Goal: Information Seeking & Learning: Learn about a topic

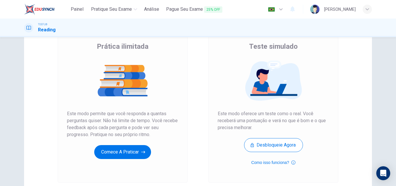
scroll to position [78, 0]
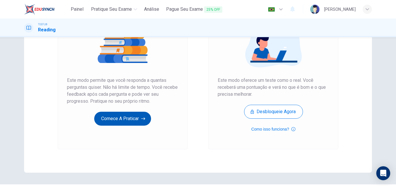
click at [129, 120] on button "Comece a praticar" at bounding box center [122, 119] width 57 height 14
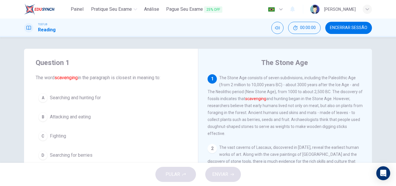
scroll to position [8, 0]
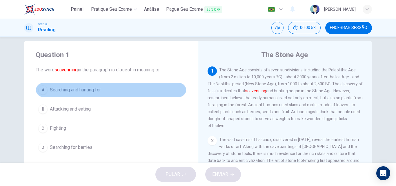
click at [72, 90] on span "Searching and hunting for" at bounding box center [75, 89] width 51 height 7
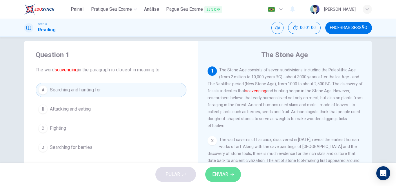
click at [223, 174] on span "ENVIAR" at bounding box center [220, 174] width 16 height 8
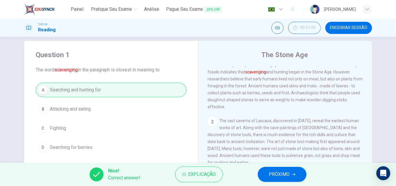
scroll to position [25, 0]
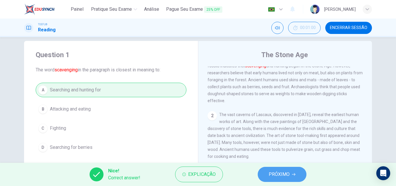
click at [274, 174] on span "PRÓXIMO" at bounding box center [279, 174] width 21 height 8
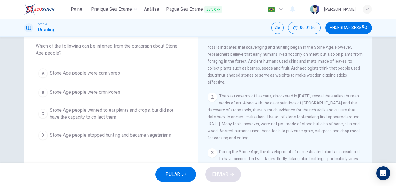
scroll to position [32, 0]
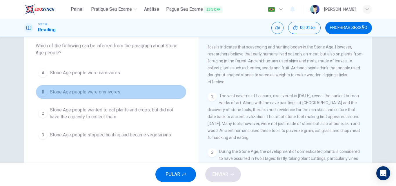
click at [108, 90] on span "Stone Age people were omnivores" at bounding box center [85, 91] width 70 height 7
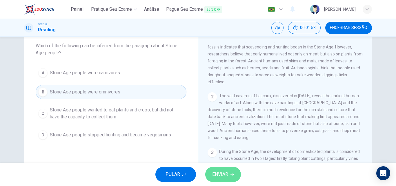
click at [207, 174] on button "ENVIAR" at bounding box center [223, 174] width 36 height 15
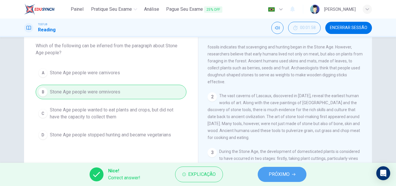
click at [274, 173] on span "PRÓXIMO" at bounding box center [279, 174] width 21 height 8
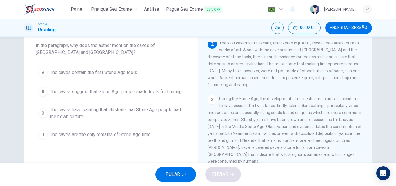
scroll to position [32, 0]
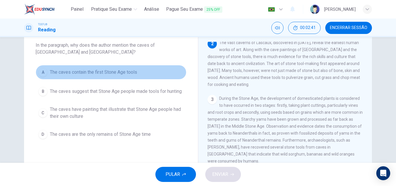
click at [131, 73] on span "The caves contain the first Stone Age tools" at bounding box center [93, 72] width 87 height 7
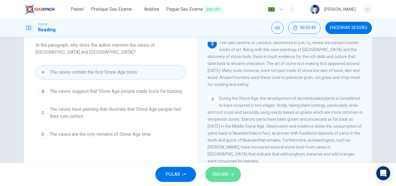
click at [218, 170] on span "ENVIAR" at bounding box center [220, 174] width 16 height 8
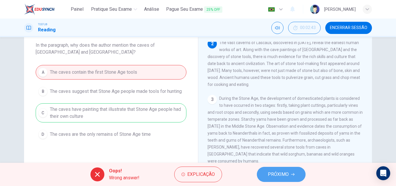
click at [276, 175] on span "PRÓXIMO" at bounding box center [278, 174] width 21 height 8
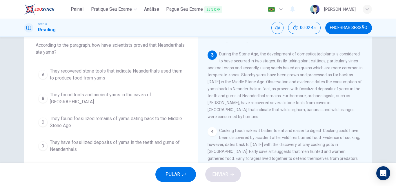
scroll to position [120, 0]
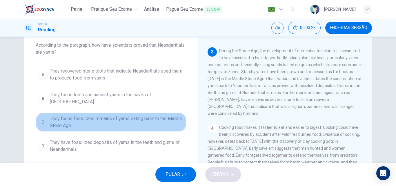
click at [152, 115] on span "They found fossilized remains of yams dating back to the Middle Stone Age" at bounding box center [117, 122] width 134 height 14
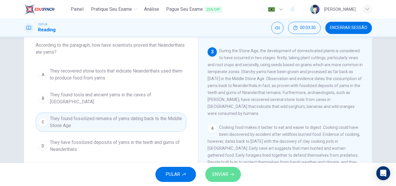
click at [224, 174] on span "ENVIAR" at bounding box center [220, 174] width 16 height 8
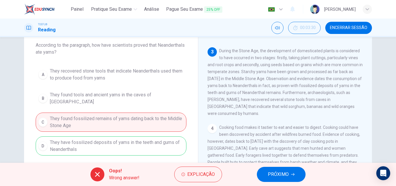
scroll to position [44, 0]
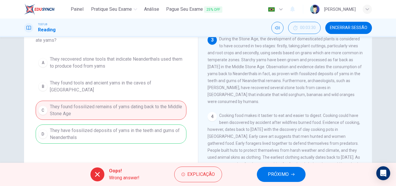
click at [278, 171] on span "PRÓXIMO" at bounding box center [278, 174] width 21 height 8
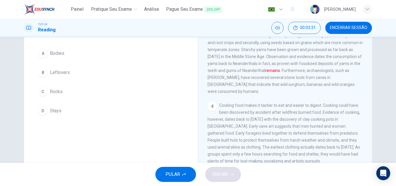
scroll to position [26, 0]
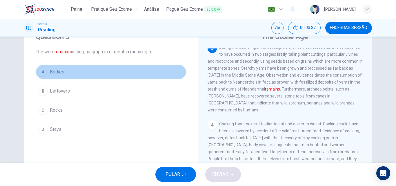
click at [50, 72] on span "Bodies" at bounding box center [57, 71] width 14 height 7
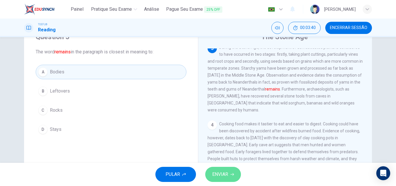
click at [220, 173] on span "ENVIAR" at bounding box center [220, 174] width 16 height 8
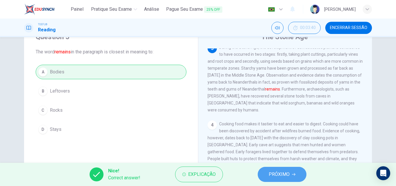
click at [276, 176] on span "PRÓXIMO" at bounding box center [279, 174] width 21 height 8
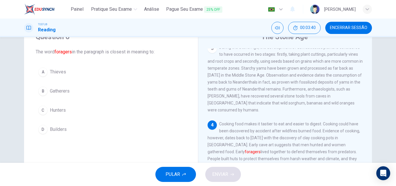
scroll to position [166, 0]
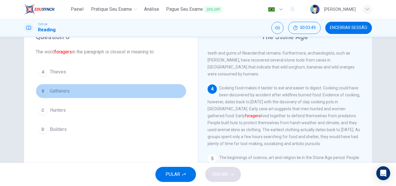
click at [50, 89] on span "Gatherers" at bounding box center [60, 91] width 20 height 7
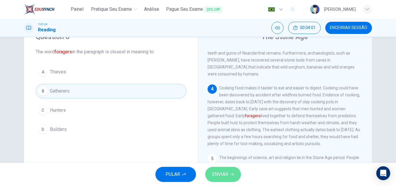
click at [230, 174] on icon "button" at bounding box center [231, 173] width 3 height 3
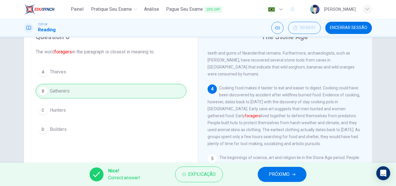
click at [275, 174] on span "PRÓXIMO" at bounding box center [279, 174] width 21 height 8
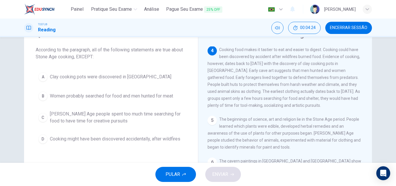
scroll to position [28, 0]
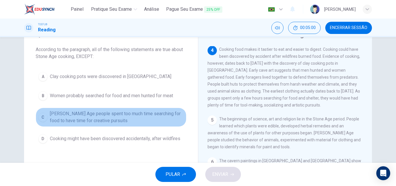
click at [127, 117] on span "Stone Age people spent too much time searching for food to have time for creati…" at bounding box center [117, 117] width 134 height 14
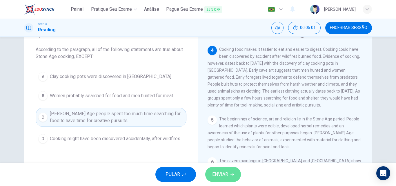
click at [222, 177] on span "ENVIAR" at bounding box center [220, 174] width 16 height 8
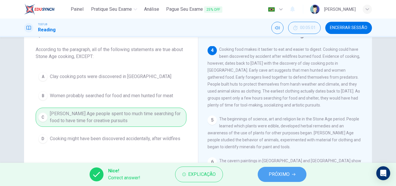
click at [276, 174] on span "PRÓXIMO" at bounding box center [279, 174] width 21 height 8
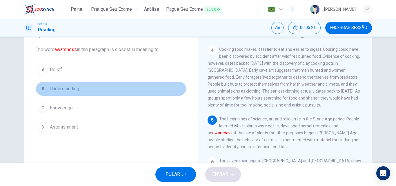
click at [55, 89] on span "Understanding" at bounding box center [64, 88] width 29 height 7
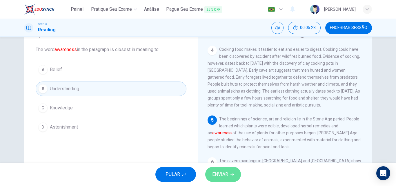
click at [229, 172] on button "ENVIAR" at bounding box center [223, 174] width 36 height 15
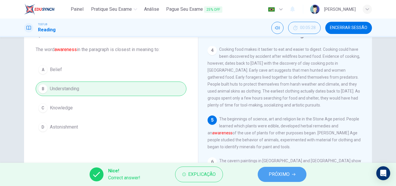
click at [272, 173] on span "PRÓXIMO" at bounding box center [279, 174] width 21 height 8
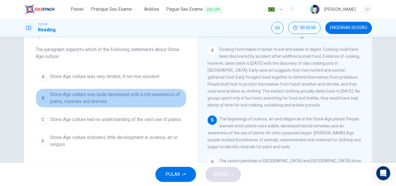
click at [121, 98] on span "Stone Age culture was quite developed with a rich awareness of plants, minerals…" at bounding box center [117, 98] width 134 height 14
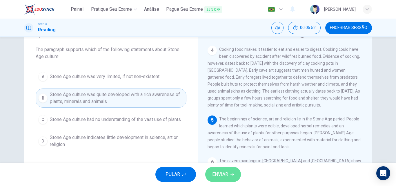
click at [214, 170] on span "ENVIAR" at bounding box center [220, 174] width 16 height 8
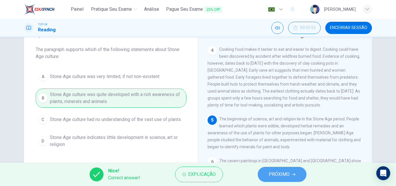
click at [277, 176] on span "PRÓXIMO" at bounding box center [279, 174] width 21 height 8
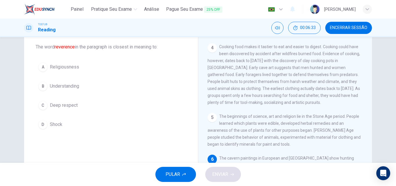
scroll to position [30, 0]
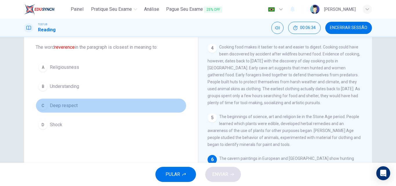
click at [65, 106] on span "Deep respect" at bounding box center [64, 105] width 28 height 7
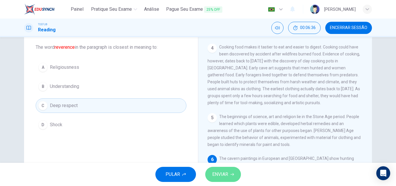
click at [216, 171] on span "ENVIAR" at bounding box center [220, 174] width 16 height 8
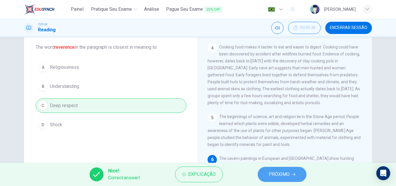
click at [272, 175] on span "PRÓXIMO" at bounding box center [279, 174] width 21 height 8
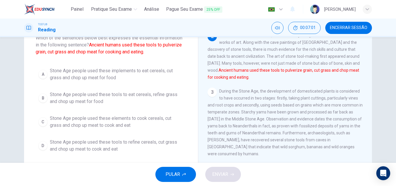
scroll to position [40, 0]
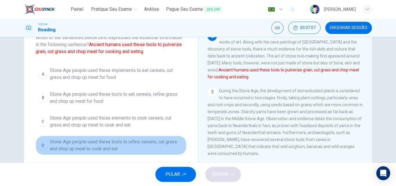
click at [109, 148] on span "Stone Age people used these tools to refine cereals, cut grass and chop up meat…" at bounding box center [117, 145] width 134 height 14
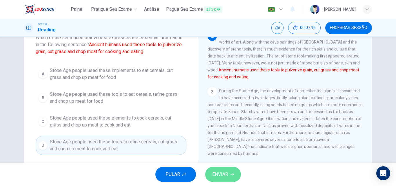
click at [223, 176] on span "ENVIAR" at bounding box center [220, 174] width 16 height 8
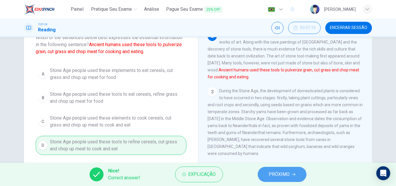
click at [274, 172] on span "PRÓXIMO" at bounding box center [279, 174] width 21 height 8
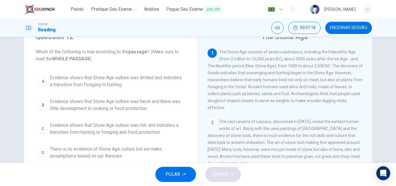
scroll to position [29, 0]
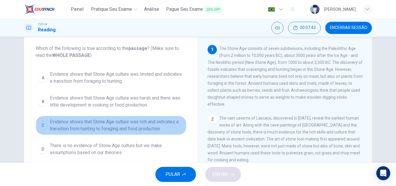
click at [159, 122] on span "Evidence shows that Stone Age culture was rich and indicates a transition from …" at bounding box center [117, 125] width 134 height 14
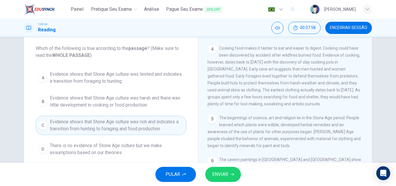
scroll to position [99, 0]
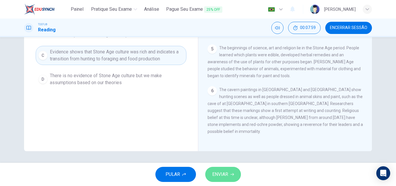
click at [230, 171] on button "ENVIAR" at bounding box center [223, 174] width 36 height 15
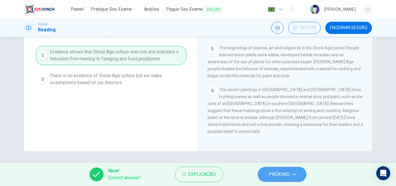
click at [285, 181] on button "PRÓXIMO" at bounding box center [282, 174] width 49 height 15
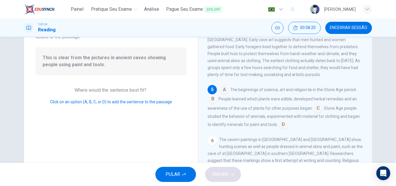
scroll to position [202, 0]
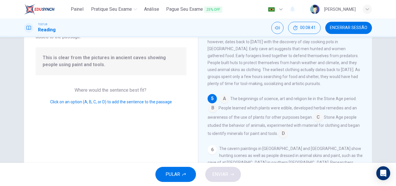
click at [283, 139] on input at bounding box center [282, 133] width 9 height 9
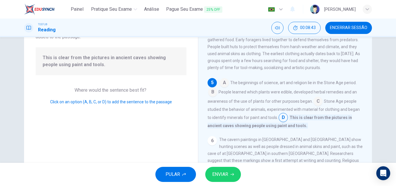
scroll to position [72, 0]
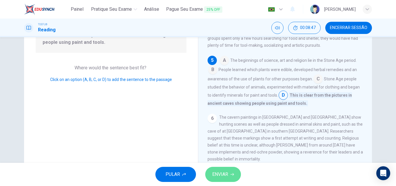
click at [231, 173] on icon "button" at bounding box center [231, 173] width 3 height 3
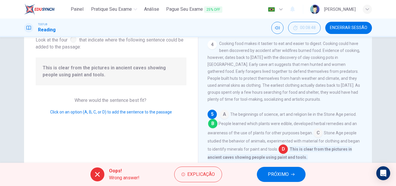
scroll to position [39, 0]
click at [196, 169] on button "Explicação" at bounding box center [198, 174] width 48 height 16
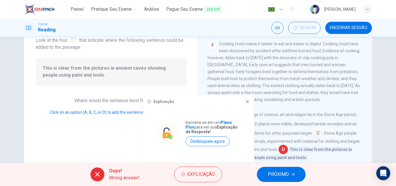
click at [246, 103] on icon at bounding box center [247, 101] width 5 height 5
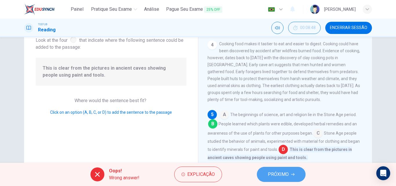
click at [287, 177] on span "PRÓXIMO" at bounding box center [278, 174] width 21 height 8
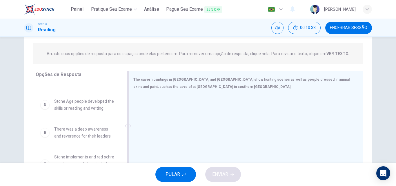
scroll to position [99, 0]
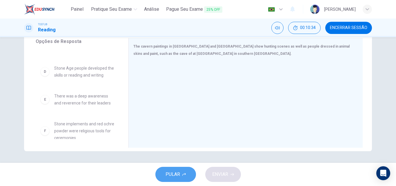
click at [170, 174] on span "PULAR" at bounding box center [172, 174] width 14 height 8
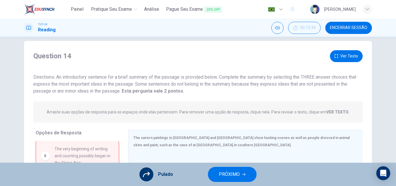
scroll to position [8, 0]
click at [351, 55] on button "Ver Texto" at bounding box center [346, 56] width 33 height 12
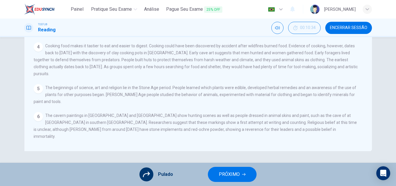
scroll to position [0, 0]
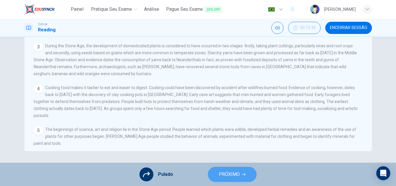
click at [239, 179] on button "PRÓXIMO" at bounding box center [232, 174] width 49 height 15
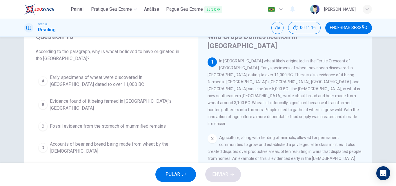
scroll to position [26, 0]
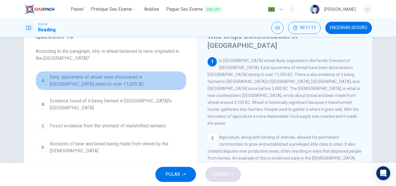
click at [160, 88] on button "A Early specimens of wheat were discovered in Iraq dated to over 11,000 BC" at bounding box center [111, 80] width 151 height 19
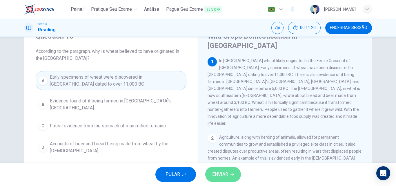
click at [222, 172] on span "ENVIAR" at bounding box center [220, 174] width 16 height 8
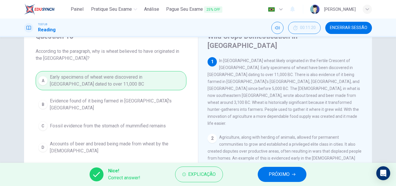
click at [269, 175] on span "PRÓXIMO" at bounding box center [279, 174] width 21 height 8
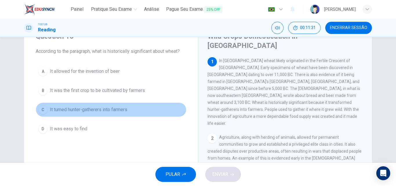
click at [120, 111] on span "It turned hunter-gatherers into farmers" at bounding box center [88, 109] width 77 height 7
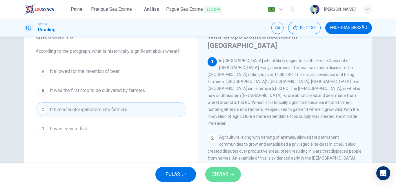
click at [225, 179] on button "ENVIAR" at bounding box center [223, 174] width 36 height 15
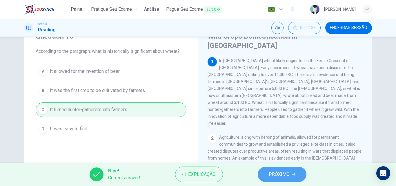
click at [270, 171] on span "PRÓXIMO" at bounding box center [279, 174] width 21 height 8
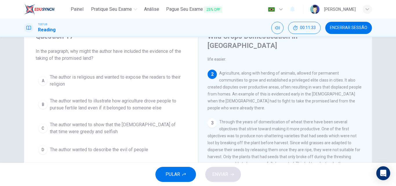
scroll to position [65, 0]
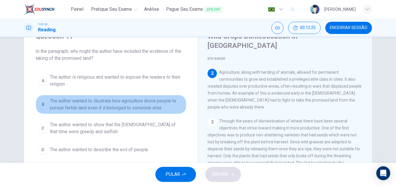
click at [139, 106] on span "The author wanted to illustrate how agriculture drove people to pursue fertile …" at bounding box center [117, 104] width 134 height 14
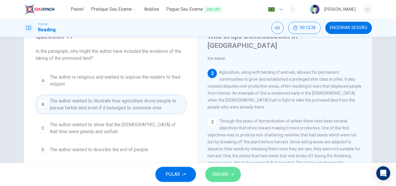
click at [212, 171] on span "ENVIAR" at bounding box center [220, 174] width 16 height 8
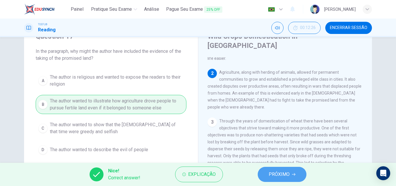
click at [270, 175] on span "PRÓXIMO" at bounding box center [279, 174] width 21 height 8
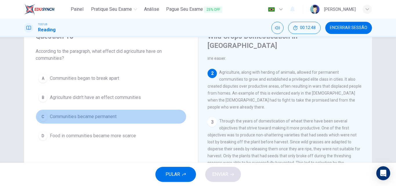
click at [111, 120] on button "C Communities became permanent" at bounding box center [111, 116] width 151 height 14
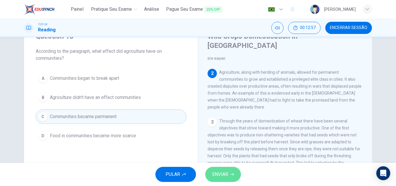
click at [229, 178] on button "ENVIAR" at bounding box center [223, 174] width 36 height 15
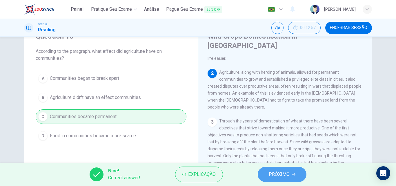
click at [272, 175] on span "PRÓXIMO" at bounding box center [279, 174] width 21 height 8
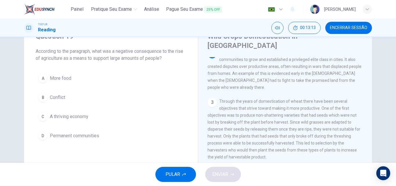
scroll to position [91, 0]
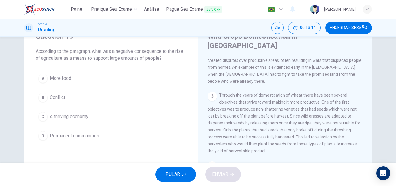
click at [270, 162] on span "Other objectives involved increasing the size and amount of seed produced per p…" at bounding box center [284, 185] width 154 height 46
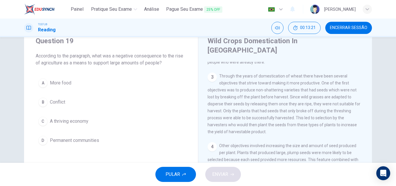
scroll to position [21, 0]
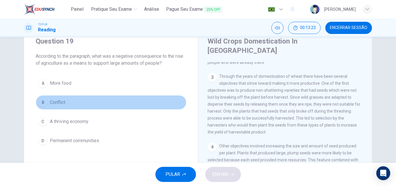
click at [59, 104] on span "Conflict" at bounding box center [57, 102] width 15 height 7
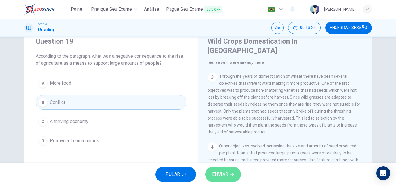
click at [215, 172] on span "ENVIAR" at bounding box center [220, 174] width 16 height 8
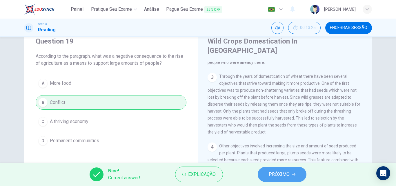
click at [295, 175] on button "PRÓXIMO" at bounding box center [282, 174] width 49 height 15
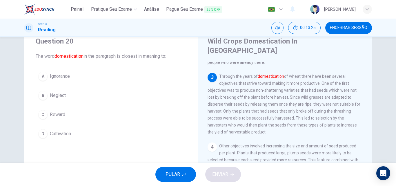
scroll to position [108, 0]
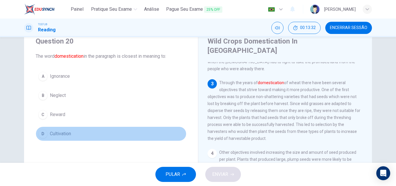
click at [59, 136] on span "Cultivation" at bounding box center [60, 133] width 21 height 7
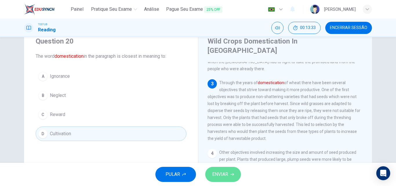
click at [216, 172] on span "ENVIAR" at bounding box center [220, 174] width 16 height 8
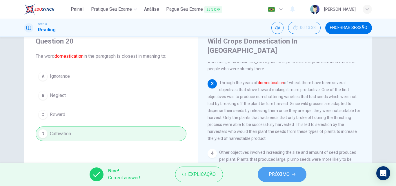
click at [273, 172] on span "PRÓXIMO" at bounding box center [279, 174] width 21 height 8
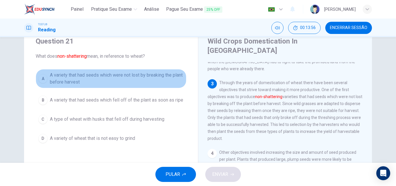
click at [163, 74] on span "A variety that had seeds which were not lost by breaking the plant before harve…" at bounding box center [117, 79] width 134 height 14
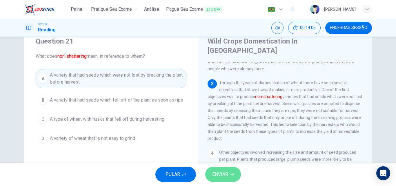
click at [226, 174] on span "ENVIAR" at bounding box center [220, 174] width 16 height 8
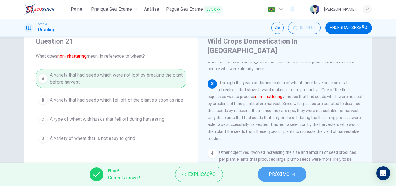
click at [274, 176] on span "PRÓXIMO" at bounding box center [279, 174] width 21 height 8
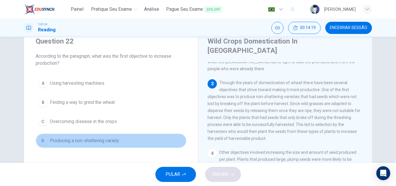
click at [95, 141] on span "Producing a non-shattering variety" at bounding box center [84, 140] width 69 height 7
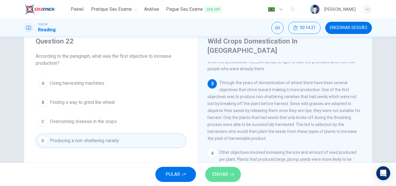
click at [213, 172] on span "ENVIAR" at bounding box center [220, 174] width 16 height 8
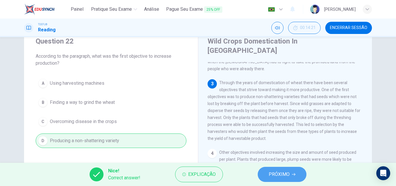
click at [284, 172] on span "PRÓXIMO" at bounding box center [279, 174] width 21 height 8
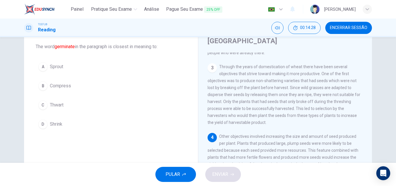
scroll to position [31, 0]
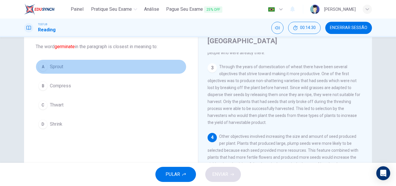
click at [50, 72] on button "A Sprout" at bounding box center [111, 66] width 151 height 14
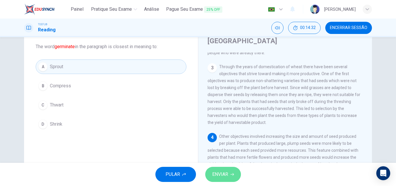
click at [213, 170] on span "ENVIAR" at bounding box center [220, 174] width 16 height 8
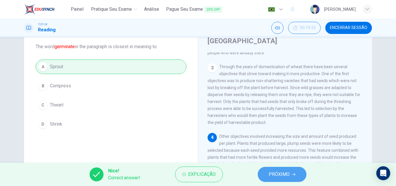
click at [269, 173] on button "PRÓXIMO" at bounding box center [282, 174] width 49 height 15
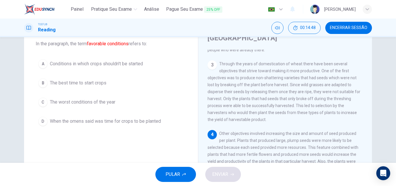
scroll to position [34, 0]
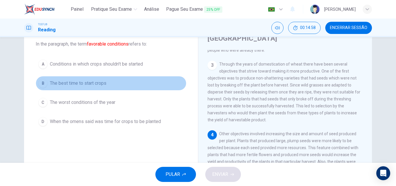
click at [89, 85] on span "The best time to start crops" at bounding box center [78, 83] width 57 height 7
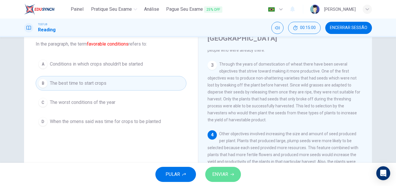
click at [223, 172] on span "ENVIAR" at bounding box center [220, 174] width 16 height 8
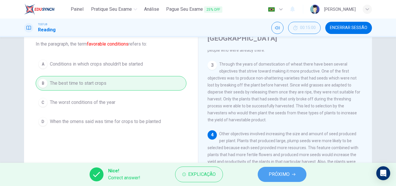
click at [279, 172] on span "PRÓXIMO" at bounding box center [279, 174] width 21 height 8
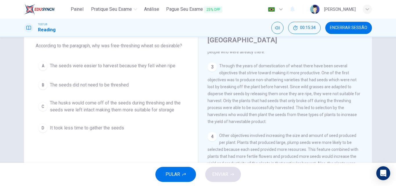
scroll to position [32, 0]
click at [162, 107] on span "The husks would come off of the seeds during threshing and the seeds were left …" at bounding box center [117, 106] width 134 height 14
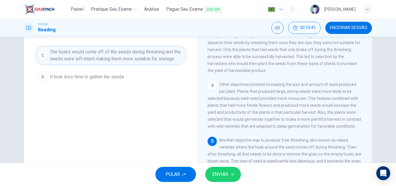
scroll to position [83, 0]
click at [226, 175] on span "ENVIAR" at bounding box center [220, 174] width 16 height 8
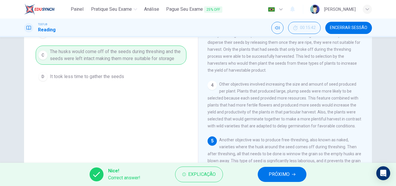
click at [275, 175] on span "PRÓXIMO" at bounding box center [279, 174] width 21 height 8
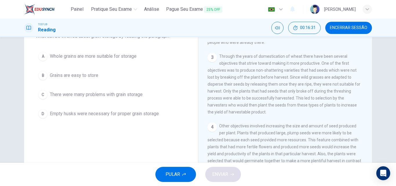
scroll to position [42, 0]
click at [121, 56] on span "Whole grains are more suitable for storage" at bounding box center [93, 55] width 87 height 7
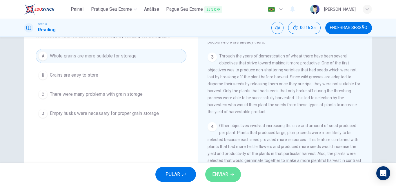
click at [221, 171] on span "ENVIAR" at bounding box center [220, 174] width 16 height 8
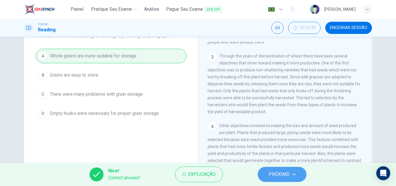
click at [274, 174] on span "PRÓXIMO" at bounding box center [279, 174] width 21 height 8
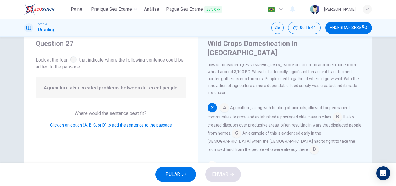
scroll to position [38, 0]
click at [338, 112] on input at bounding box center [337, 116] width 9 height 9
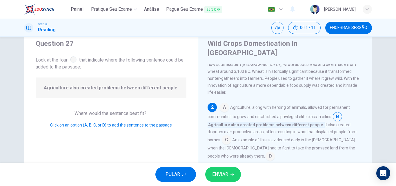
click at [226, 136] on input at bounding box center [226, 140] width 9 height 9
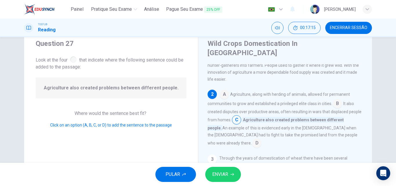
scroll to position [52, 0]
click at [232, 173] on icon "button" at bounding box center [231, 174] width 3 height 3
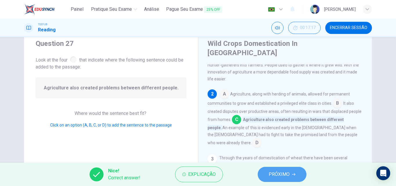
click at [277, 174] on span "PRÓXIMO" at bounding box center [279, 174] width 21 height 8
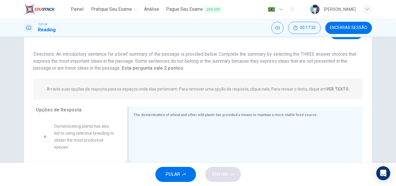
scroll to position [30, 0]
click at [346, 38] on button "Ver Texto" at bounding box center [346, 34] width 33 height 12
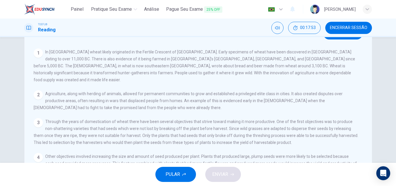
scroll to position [21, 0]
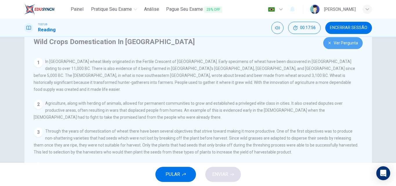
click at [338, 46] on button "Ver Pergunta" at bounding box center [342, 43] width 39 height 12
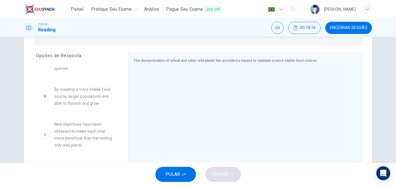
scroll to position [24, 0]
click at [87, 96] on span "By creating a more stable food source, larger populations are able to flourish …" at bounding box center [84, 96] width 60 height 21
click at [43, 96] on div "B" at bounding box center [44, 96] width 9 height 9
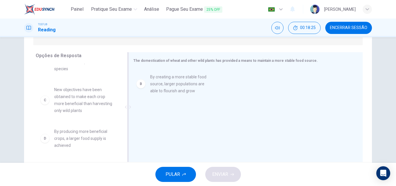
drag, startPoint x: 58, startPoint y: 97, endPoint x: 157, endPoint y: 84, distance: 100.3
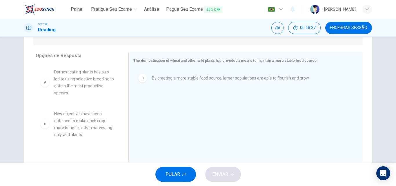
scroll to position [0, 0]
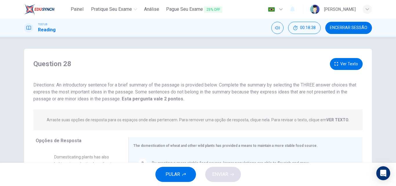
click at [344, 66] on button "Ver Texto" at bounding box center [346, 64] width 33 height 12
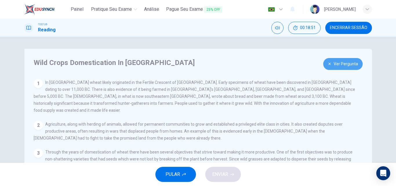
click at [337, 63] on button "Ver Pergunta" at bounding box center [342, 64] width 39 height 12
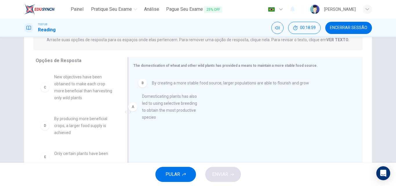
drag, startPoint x: 68, startPoint y: 92, endPoint x: 170, endPoint y: 115, distance: 104.4
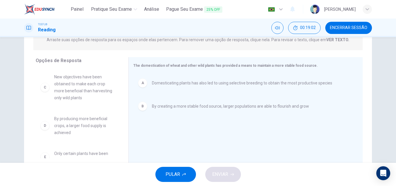
scroll to position [99, 0]
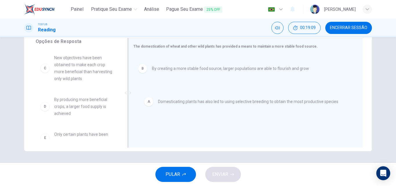
drag, startPoint x: 160, startPoint y: 68, endPoint x: 168, endPoint y: 107, distance: 40.1
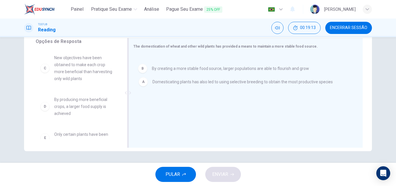
drag, startPoint x: 205, startPoint y: 65, endPoint x: 205, endPoint y: 85, distance: 20.0
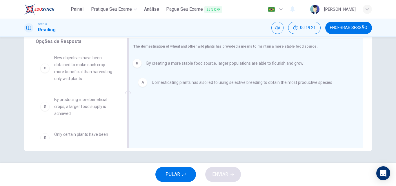
drag, startPoint x: 162, startPoint y: 88, endPoint x: 154, endPoint y: 58, distance: 30.9
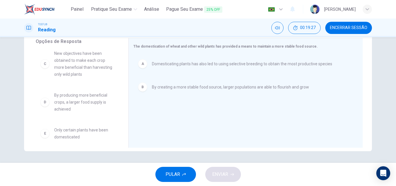
scroll to position [0, 0]
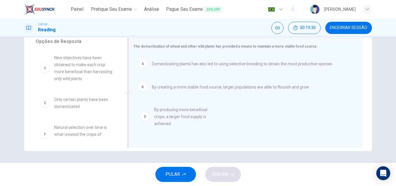
drag, startPoint x: 77, startPoint y: 106, endPoint x: 184, endPoint y: 116, distance: 107.7
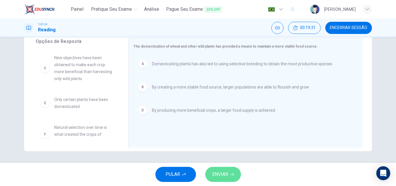
click at [229, 177] on button "ENVIAR" at bounding box center [223, 174] width 36 height 15
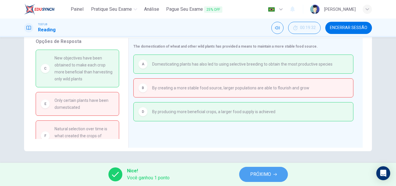
click at [257, 170] on span "PRÓXIMO" at bounding box center [260, 174] width 21 height 8
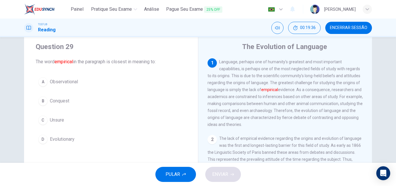
scroll to position [16, 0]
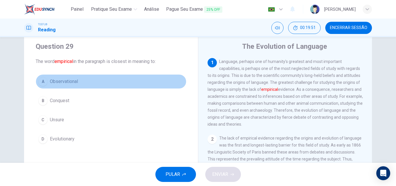
click at [63, 82] on span "Observational" at bounding box center [64, 81] width 28 height 7
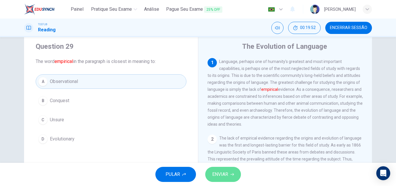
click at [217, 169] on button "ENVIAR" at bounding box center [223, 174] width 36 height 15
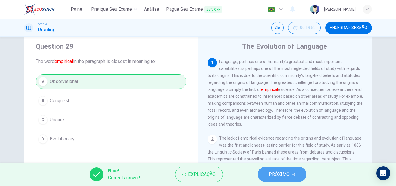
click at [287, 178] on button "PRÓXIMO" at bounding box center [282, 174] width 49 height 15
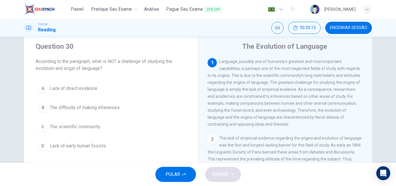
click at [90, 145] on span "Lack of early human fossils" at bounding box center [78, 145] width 56 height 7
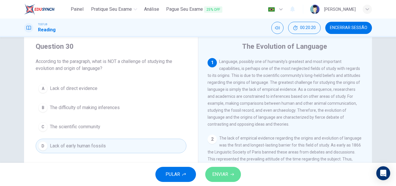
click at [225, 178] on span "ENVIAR" at bounding box center [220, 174] width 16 height 8
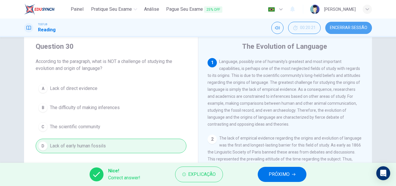
click at [346, 27] on span "Encerrar Sessão" at bounding box center [348, 27] width 37 height 5
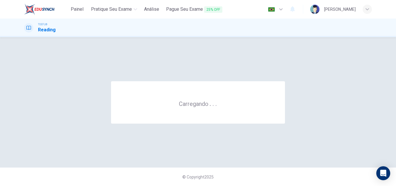
scroll to position [0, 0]
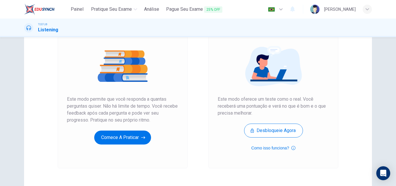
scroll to position [59, 0]
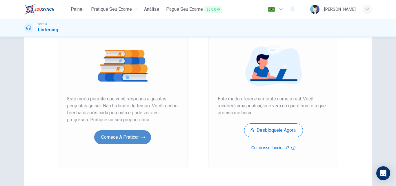
click at [120, 139] on button "Comece a praticar" at bounding box center [122, 137] width 57 height 14
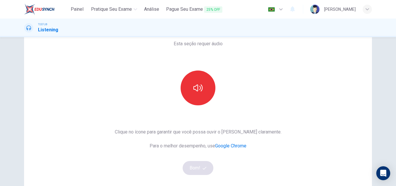
scroll to position [35, 0]
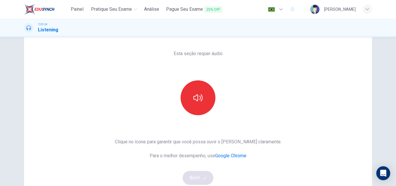
scroll to position [23, 0]
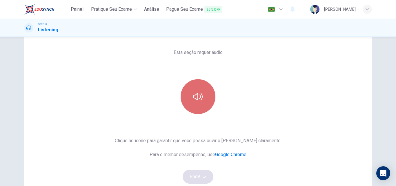
click at [199, 102] on button "button" at bounding box center [198, 96] width 35 height 35
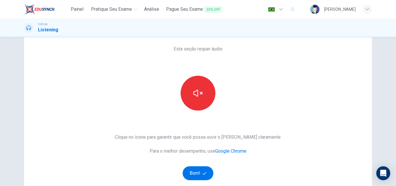
scroll to position [37, 0]
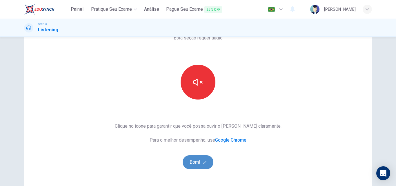
click at [201, 166] on button "Bom!" at bounding box center [198, 162] width 31 height 14
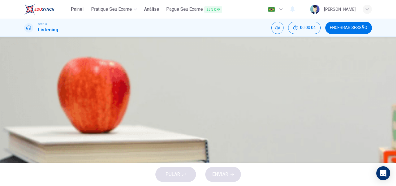
scroll to position [13, 0]
click at [25, 136] on icon "button" at bounding box center [25, 136] width 0 height 0
type input "2"
click at [30, 127] on icon "button" at bounding box center [28, 129] width 5 height 5
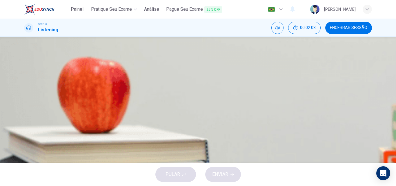
click at [25, 126] on icon "button" at bounding box center [25, 126] width 0 height 0
click at [124, 96] on span "The processes that cause continental drift" at bounding box center [80, 92] width 85 height 7
click at [223, 175] on span "ENVIAR" at bounding box center [220, 174] width 16 height 8
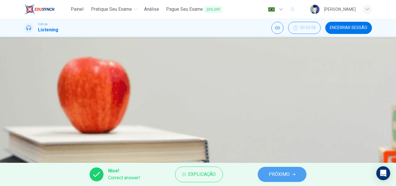
click at [279, 173] on span "PRÓXIMO" at bounding box center [279, 174] width 21 height 8
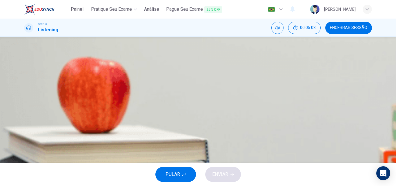
click at [24, 129] on span at bounding box center [24, 129] width 0 height 0
drag, startPoint x: 45, startPoint y: 69, endPoint x: 33, endPoint y: 70, distance: 11.9
click at [33, 121] on div "06m 22s" at bounding box center [198, 136] width 348 height 30
click at [25, 138] on icon "button" at bounding box center [25, 138] width 0 height 0
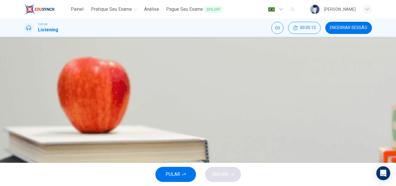
click at [29, 138] on icon "button" at bounding box center [28, 141] width 6 height 7
click at [25, 122] on button "button" at bounding box center [24, 125] width 1 height 6
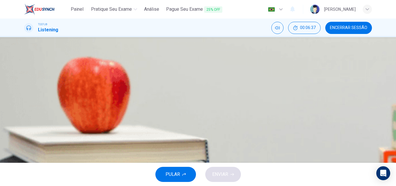
click at [36, 112] on div "D" at bounding box center [31, 107] width 9 height 9
click at [36, 97] on div "C" at bounding box center [31, 92] width 9 height 9
click at [224, 171] on span "ENVIAR" at bounding box center [220, 174] width 16 height 8
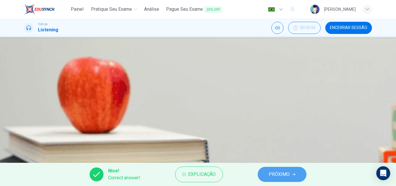
click at [273, 176] on span "PRÓXIMO" at bounding box center [279, 174] width 21 height 8
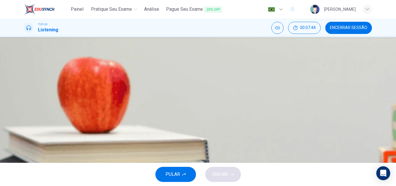
click at [178, 82] on span "Checking for the use of nuclear weapons enhanced seismic research" at bounding box center [107, 78] width 139 height 7
click at [228, 170] on button "ENVIAR" at bounding box center [223, 174] width 36 height 15
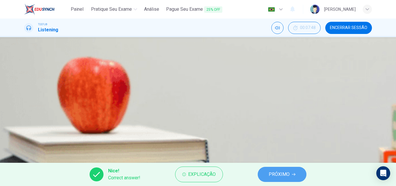
click at [271, 170] on button "PRÓXIMO" at bounding box center [282, 174] width 49 height 15
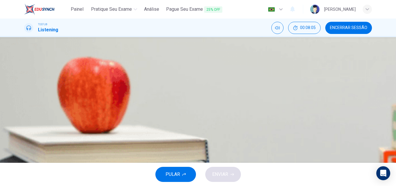
scroll to position [53, 0]
click at [29, 127] on icon "button" at bounding box center [28, 129] width 5 height 5
click at [25, 122] on button "button" at bounding box center [24, 125] width 1 height 6
click at [128, 82] on span "That continents move across the ocean floor" at bounding box center [83, 78] width 90 height 7
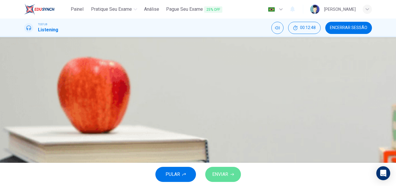
click at [229, 173] on button "ENVIAR" at bounding box center [223, 174] width 36 height 15
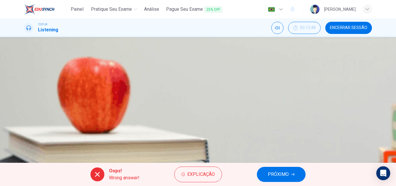
scroll to position [35, 0]
click at [280, 167] on button "PRÓXIMO" at bounding box center [281, 174] width 49 height 15
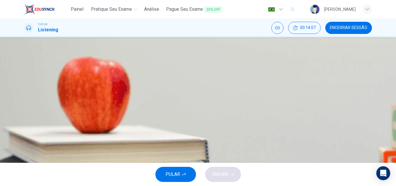
scroll to position [32, 0]
click at [119, 82] on span "How erosion occurs at plate boundaries" at bounding box center [78, 78] width 81 height 7
click at [233, 173] on icon "button" at bounding box center [231, 173] width 3 height 3
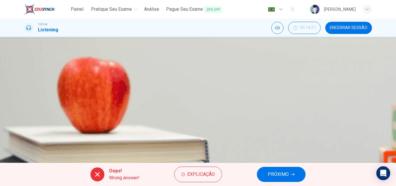
type input "0"
click at [282, 175] on span "PRÓXIMO" at bounding box center [278, 174] width 21 height 8
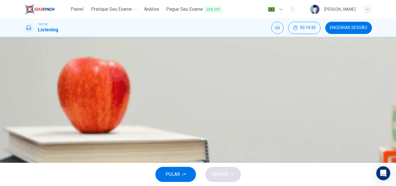
scroll to position [11, 0]
click at [25, 137] on icon "button" at bounding box center [25, 137] width 0 height 0
type input "3"
click at [36, 97] on div "C" at bounding box center [31, 92] width 9 height 9
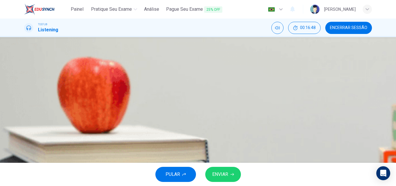
scroll to position [18, 0]
click at [232, 175] on icon "button" at bounding box center [231, 173] width 3 height 3
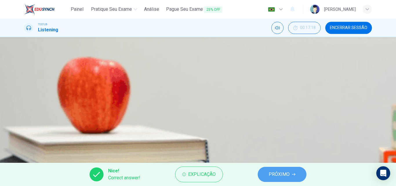
click at [266, 171] on button "PRÓXIMO" at bounding box center [282, 174] width 49 height 15
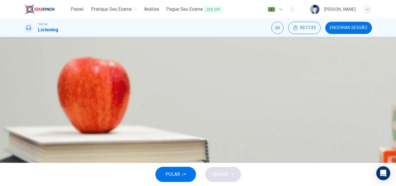
click at [220, 72] on span "The student is looking for a part-time job and wants to assist the professor" at bounding box center [129, 68] width 182 height 7
click at [227, 176] on span "ENVIAR" at bounding box center [220, 174] width 16 height 8
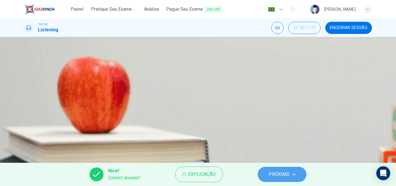
click at [277, 169] on button "PRÓXIMO" at bounding box center [282, 174] width 49 height 15
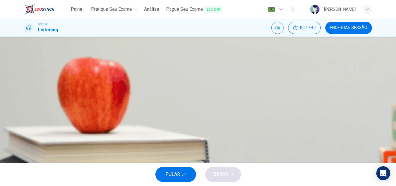
click at [24, 129] on span at bounding box center [24, 129] width 0 height 0
click at [25, 126] on icon "button" at bounding box center [25, 126] width 0 height 0
click at [135, 96] on span "The professor handed back the midterm papers" at bounding box center [86, 92] width 96 height 7
click at [230, 172] on icon "button" at bounding box center [231, 173] width 3 height 3
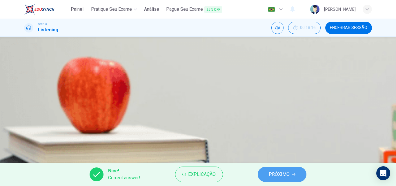
click at [264, 171] on button "PRÓXIMO" at bounding box center [282, 174] width 49 height 15
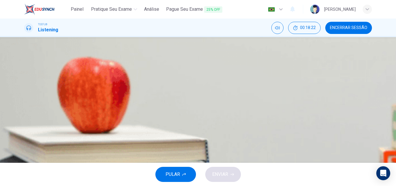
click at [116, 67] on span "To apologize for missing class last Monday" at bounding box center [76, 63] width 77 height 7
click at [230, 174] on icon "button" at bounding box center [231, 173] width 3 height 3
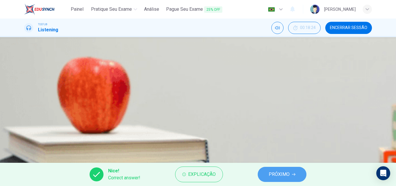
click at [277, 172] on span "PRÓXIMO" at bounding box center [279, 174] width 21 height 8
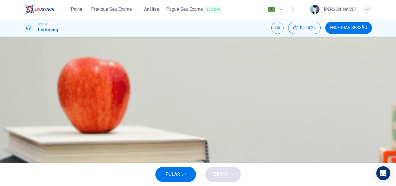
click at [25, 154] on icon "button" at bounding box center [25, 154] width 0 height 0
type input "48"
click at [25, 61] on button "button" at bounding box center [24, 59] width 1 height 6
type input "21"
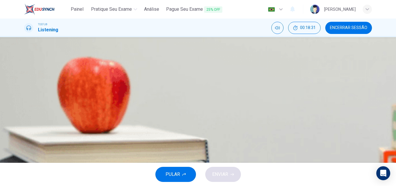
click at [141, 96] on span "To make sure that the student didn't lie in the email" at bounding box center [89, 92] width 102 height 7
type input "48"
type input "32"
click at [218, 173] on span "ENVIAR" at bounding box center [220, 174] width 16 height 8
type input "48"
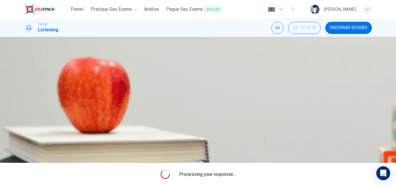
type input "37"
type input "48"
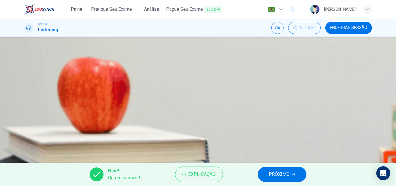
type input "42"
click at [270, 170] on span "PRÓXIMO" at bounding box center [279, 174] width 21 height 8
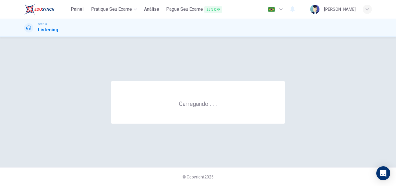
scroll to position [0, 0]
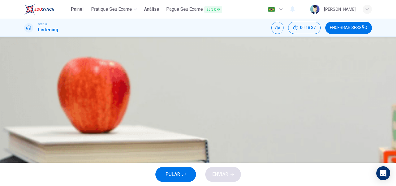
click at [25, 145] on button "button" at bounding box center [24, 148] width 1 height 6
click at [122, 70] on span "Because he is interested in sustainability" at bounding box center [79, 66] width 83 height 7
click at [223, 175] on span "ENVIAR" at bounding box center [220, 174] width 16 height 8
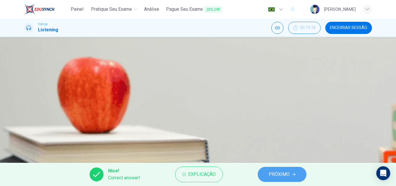
click at [273, 170] on button "PRÓXIMO" at bounding box center [282, 174] width 49 height 15
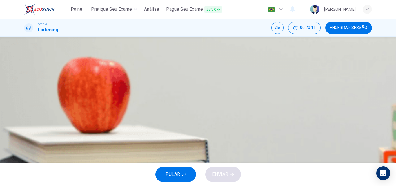
scroll to position [19, 0]
click at [78, 114] on span "To plant many trees" at bounding box center [58, 111] width 40 height 7
click at [189, 104] on button "C To raise awareness" at bounding box center [198, 96] width 348 height 14
click at [224, 171] on span "ENVIAR" at bounding box center [220, 174] width 16 height 8
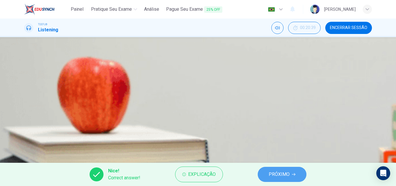
click at [269, 172] on span "PRÓXIMO" at bounding box center [279, 174] width 21 height 8
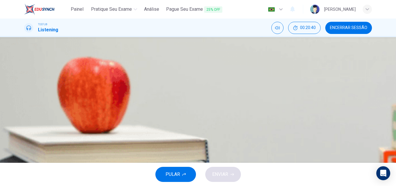
scroll to position [20, 0]
click at [152, 69] on span "To see if he'll join the local community's green campaign" at bounding box center [94, 65] width 113 height 7
click at [219, 176] on span "ENVIAR" at bounding box center [220, 174] width 16 height 8
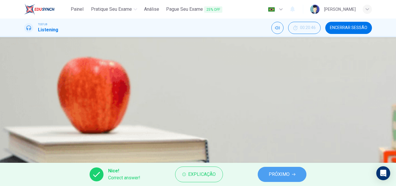
click at [272, 176] on span "PRÓXIMO" at bounding box center [279, 174] width 21 height 8
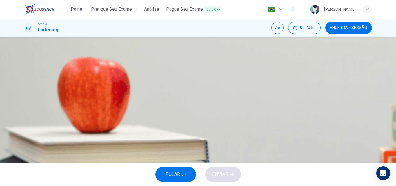
click at [204, 116] on button "D All of the above" at bounding box center [198, 109] width 348 height 14
click at [223, 171] on span "ENVIAR" at bounding box center [220, 174] width 16 height 8
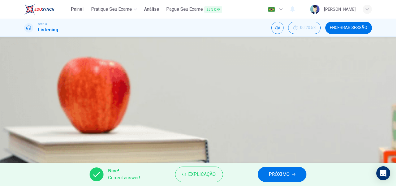
type input "75"
click at [277, 171] on span "PRÓXIMO" at bounding box center [279, 174] width 21 height 8
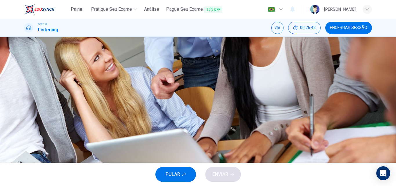
scroll to position [11, 0]
click at [25, 134] on button "button" at bounding box center [24, 137] width 1 height 6
type input "1"
click at [119, 111] on span "To assist with a new Brook Farm project" at bounding box center [78, 107] width 81 height 7
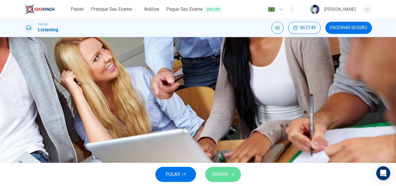
click at [223, 172] on span "ENVIAR" at bounding box center [220, 174] width 16 height 8
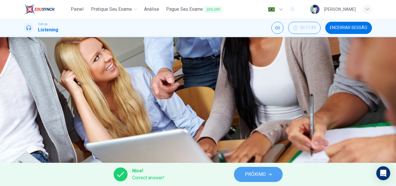
click at [248, 176] on span "PRÓXIMO" at bounding box center [255, 174] width 21 height 8
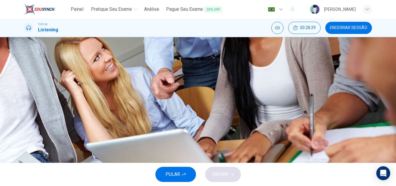
click at [143, 114] on img at bounding box center [198, 93] width 396 height 186
click at [24, 129] on span at bounding box center [24, 129] width 0 height 0
click at [231, 100] on button "C The members wanted to work the land" at bounding box center [198, 92] width 348 height 14
click at [227, 176] on span "ENVIAR" at bounding box center [220, 174] width 16 height 8
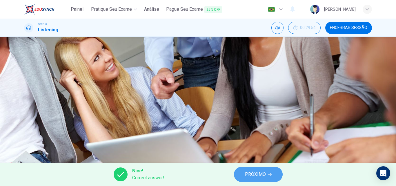
click at [251, 172] on span "PRÓXIMO" at bounding box center [255, 174] width 21 height 8
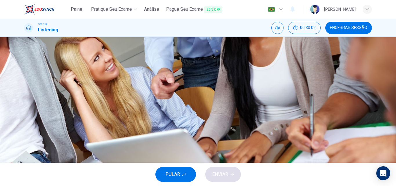
click at [24, 129] on span at bounding box center [24, 129] width 0 height 0
click at [186, 85] on button "B It includes literature as well as social issues" at bounding box center [198, 78] width 348 height 14
click at [212, 85] on button "B It includes literature as well as social issues" at bounding box center [198, 78] width 348 height 14
click at [129, 82] on span "It includes literature as well as social issues" at bounding box center [83, 78] width 90 height 7
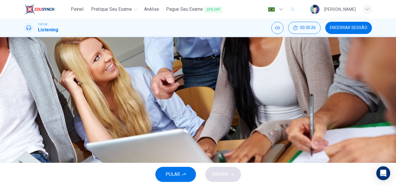
click at [225, 178] on div "PULAR ENVIAR" at bounding box center [198, 174] width 396 height 23
drag, startPoint x: 228, startPoint y: 128, endPoint x: 218, endPoint y: 113, distance: 18.2
click at [218, 113] on div "A The spiritual world is the most important B It includes literature as well as…" at bounding box center [198, 86] width 348 height 58
click at [218, 100] on button "C It excludes social interaction" at bounding box center [198, 92] width 348 height 14
click at [127, 111] on span "It limits the number of community members" at bounding box center [82, 107] width 88 height 7
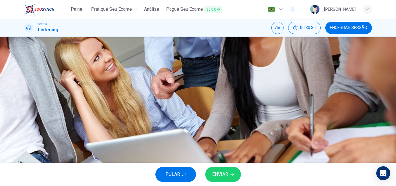
click at [96, 96] on span "It excludes social interaction" at bounding box center [67, 92] width 58 height 7
click at [127, 111] on span "It limits the number of community members" at bounding box center [82, 107] width 88 height 7
click at [129, 82] on span "It includes literature as well as social issues" at bounding box center [83, 78] width 90 height 7
click at [127, 111] on span "It limits the number of community members" at bounding box center [82, 107] width 88 height 7
click at [233, 172] on button "ENVIAR" at bounding box center [223, 174] width 36 height 15
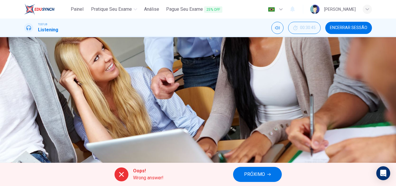
click at [253, 176] on span "PRÓXIMO" at bounding box center [254, 174] width 21 height 8
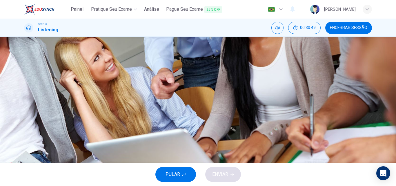
click at [108, 67] on span "Because he is a Transcendentalist" at bounding box center [72, 63] width 69 height 7
click at [128, 96] on span "Because he is a Transcendentalist academic" at bounding box center [83, 92] width 90 height 7
click at [223, 174] on span "ENVIAR" at bounding box center [220, 174] width 16 height 8
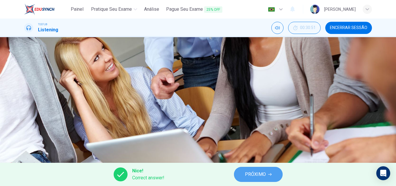
click at [250, 174] on span "PRÓXIMO" at bounding box center [255, 174] width 21 height 8
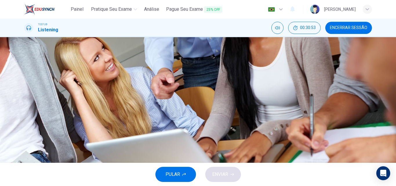
type input "0"
click at [25, 56] on icon "button" at bounding box center [25, 56] width 0 height 0
click at [154, 91] on span "Teaching certificate students can get credit working there" at bounding box center [96, 87] width 116 height 7
type input "0"
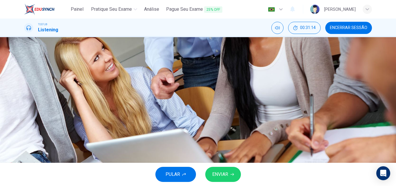
click at [25, 136] on icon "button" at bounding box center [25, 136] width 0 height 0
click at [24, 138] on span at bounding box center [24, 138] width 0 height 0
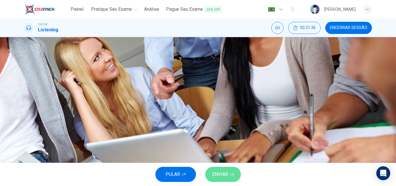
click at [228, 174] on button "ENVIAR" at bounding box center [223, 174] width 36 height 15
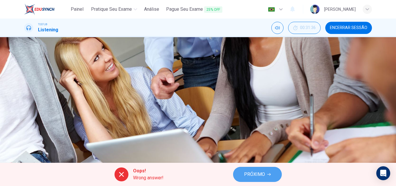
click at [246, 174] on span "PRÓXIMO" at bounding box center [254, 174] width 21 height 8
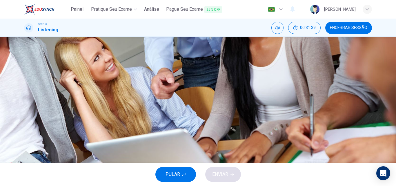
scroll to position [31, 0]
click at [24, 129] on span at bounding box center [24, 129] width 0 height 0
click at [53, 111] on span "Singing" at bounding box center [45, 107] width 15 height 7
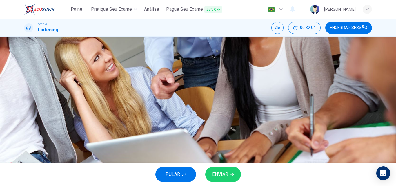
type input "89"
click at [24, 129] on span at bounding box center [24, 129] width 0 height 0
click at [231, 171] on button "ENVIAR" at bounding box center [223, 174] width 36 height 15
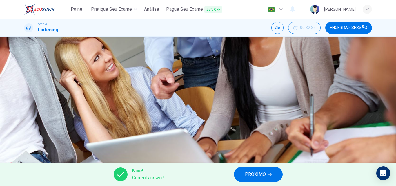
type input "90"
click at [249, 170] on span "PRÓXIMO" at bounding box center [255, 174] width 21 height 8
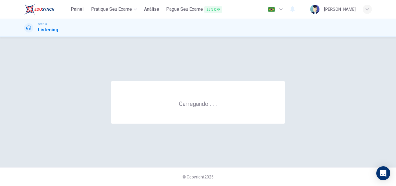
scroll to position [0, 0]
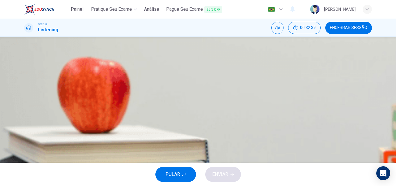
click at [25, 149] on icon "button" at bounding box center [25, 149] width 0 height 0
type input "3"
click at [116, 96] on span "He wants to check on a job application" at bounding box center [76, 92] width 77 height 7
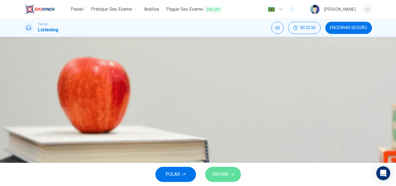
click at [230, 174] on icon "button" at bounding box center [231, 173] width 3 height 3
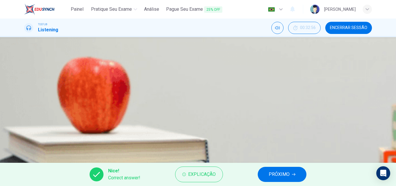
click at [263, 177] on button "PRÓXIMO" at bounding box center [282, 174] width 49 height 15
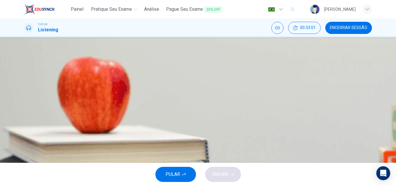
scroll to position [25, 0]
click at [70, 111] on span "All of the above" at bounding box center [54, 107] width 32 height 7
type input "0"
click at [209, 85] on button "B To stay organized" at bounding box center [198, 78] width 348 height 14
click at [209, 71] on button "A To be confident in himself" at bounding box center [198, 64] width 348 height 14
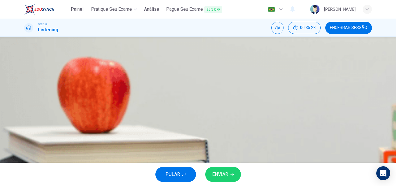
click at [212, 114] on button "D All of the above" at bounding box center [198, 107] width 348 height 14
click at [227, 176] on span "ENVIAR" at bounding box center [220, 174] width 16 height 8
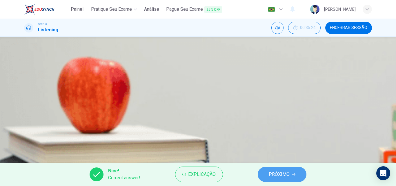
click at [265, 171] on button "PRÓXIMO" at bounding box center [282, 174] width 49 height 15
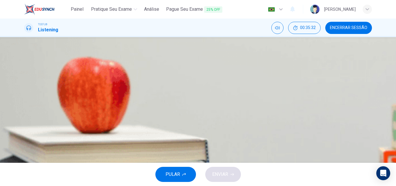
click at [236, 82] on span "Because the librarian might never have found those notes and realized that the …" at bounding box center [137, 78] width 198 height 7
click at [70, 111] on span "All of the above" at bounding box center [54, 107] width 32 height 7
click at [230, 175] on button "ENVIAR" at bounding box center [223, 174] width 36 height 15
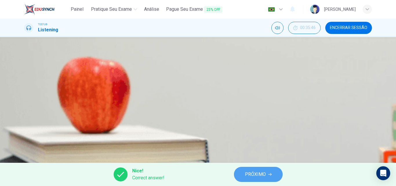
click at [258, 175] on span "PRÓXIMO" at bounding box center [255, 174] width 21 height 8
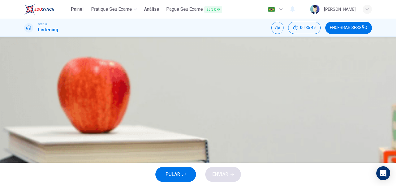
click at [25, 58] on icon "button" at bounding box center [25, 58] width 0 height 0
click at [249, 71] on button "A To help the student calm down and realize his capabilities" at bounding box center [198, 69] width 348 height 14
click at [226, 176] on span "ENVIAR" at bounding box center [220, 174] width 16 height 8
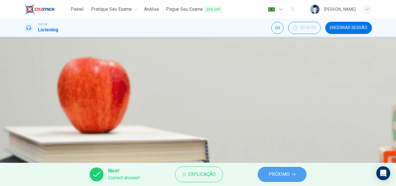
click at [282, 176] on span "PRÓXIMO" at bounding box center [279, 174] width 21 height 8
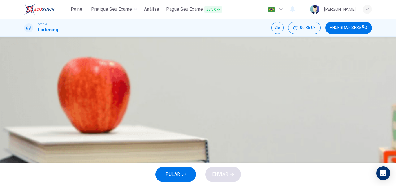
scroll to position [20, 0]
click at [25, 65] on button "button" at bounding box center [24, 62] width 1 height 6
type input "0"
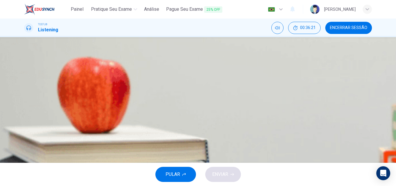
click at [170, 88] on span "That the student’s name might be on one of the overlooked notes" at bounding box center [104, 84] width 132 height 7
click at [226, 172] on span "ENVIAR" at bounding box center [220, 174] width 16 height 8
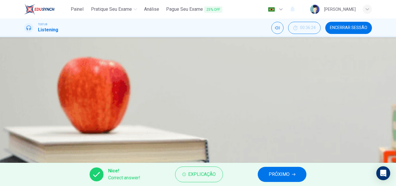
click at [274, 175] on span "PRÓXIMO" at bounding box center [279, 174] width 21 height 8
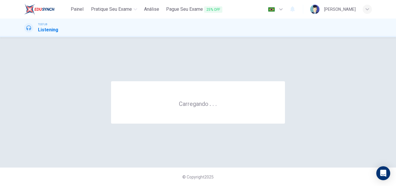
scroll to position [0, 0]
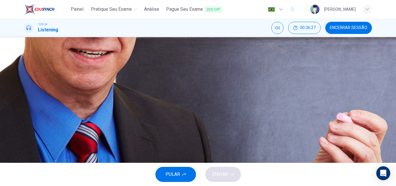
click at [29, 149] on icon "button" at bounding box center [28, 152] width 6 height 7
click at [269, 100] on button "C Mendel's theories and their applicability" at bounding box center [198, 92] width 348 height 14
click at [221, 173] on span "ENVIAR" at bounding box center [220, 174] width 16 height 8
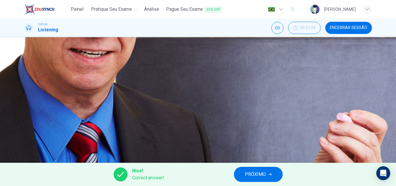
click at [241, 172] on button "PRÓXIMO" at bounding box center [258, 174] width 49 height 15
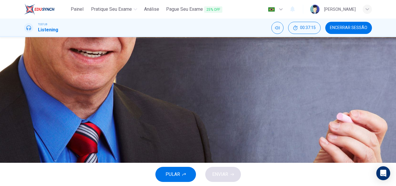
click at [116, 96] on span "To major in one of the natural sciences" at bounding box center [77, 92] width 78 height 7
click at [24, 129] on span at bounding box center [24, 129] width 0 height 0
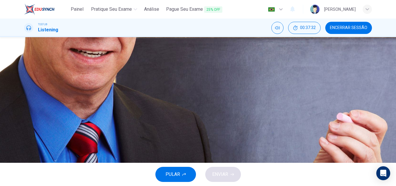
scroll to position [25, 0]
click at [96, 67] on span "To fulfill the science elective" at bounding box center [67, 63] width 58 height 7
click at [233, 175] on icon "button" at bounding box center [231, 173] width 3 height 3
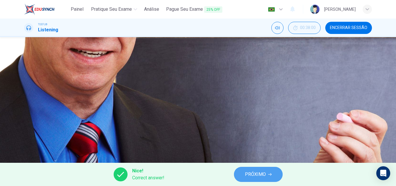
click at [255, 171] on span "PRÓXIMO" at bounding box center [255, 174] width 21 height 8
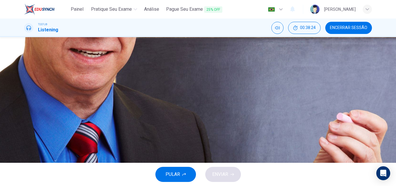
scroll to position [34, 0]
click at [25, 141] on button "button" at bounding box center [24, 144] width 1 height 6
type input "29"
click at [25, 52] on button "button" at bounding box center [24, 49] width 1 height 6
type input "52"
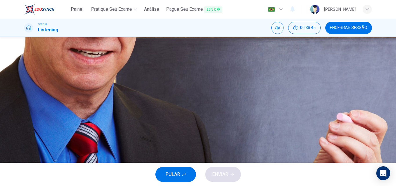
click at [205, 118] on button "C That the students may have forgotten what he's about to discuss" at bounding box center [198, 111] width 348 height 14
type input "29"
type input "55"
click at [221, 173] on span "ENVIAR" at bounding box center [220, 174] width 16 height 8
type input "29"
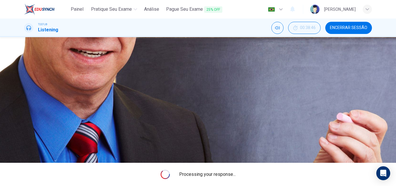
type input "58"
type input "29"
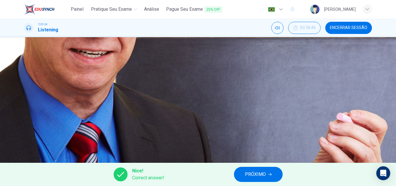
type input "62"
click at [249, 170] on span "PRÓXIMO" at bounding box center [255, 174] width 21 height 8
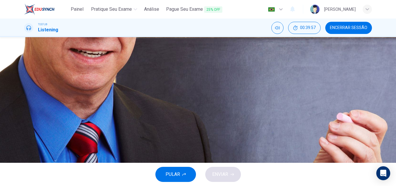
click at [25, 122] on button "button" at bounding box center [24, 125] width 1 height 6
click at [58, 96] on span "Offspring" at bounding box center [47, 92] width 19 height 7
click at [202, 114] on button "D Alleles" at bounding box center [198, 107] width 348 height 14
click at [224, 169] on button "ENVIAR" at bounding box center [223, 174] width 36 height 15
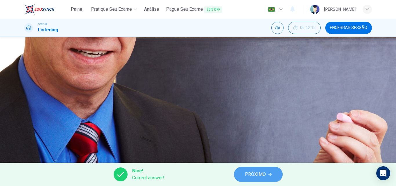
click at [249, 179] on button "PRÓXIMO" at bounding box center [258, 174] width 49 height 15
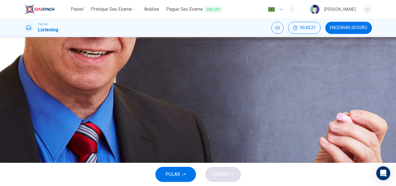
click at [24, 129] on span at bounding box center [24, 129] width 0 height 0
click at [143, 111] on span "That it takes two carriers to have a red-headed child" at bounding box center [90, 107] width 105 height 7
click at [236, 172] on button "ENVIAR" at bounding box center [223, 174] width 36 height 15
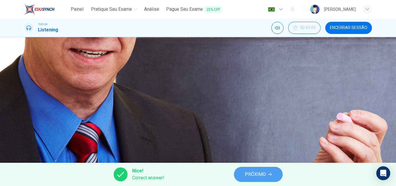
click at [247, 172] on span "PRÓXIMO" at bounding box center [255, 174] width 21 height 8
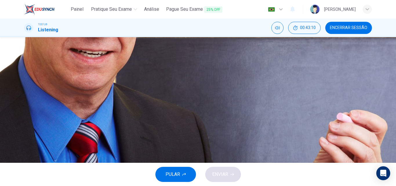
scroll to position [25, 0]
type input "0"
click at [112, 96] on span "Gregor Mendel's hair color theories" at bounding box center [74, 92] width 73 height 7
click at [221, 179] on button "ENVIAR" at bounding box center [223, 174] width 36 height 15
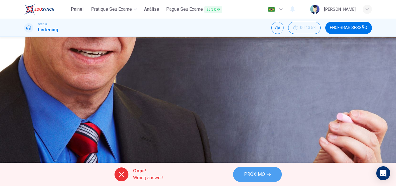
click at [252, 175] on span "PRÓXIMO" at bounding box center [254, 174] width 21 height 8
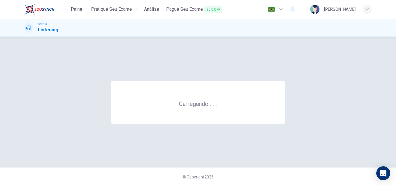
scroll to position [0, 0]
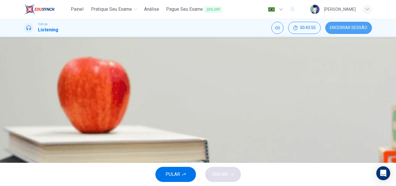
click at [362, 29] on span "Encerrar Sessão" at bounding box center [348, 27] width 37 height 5
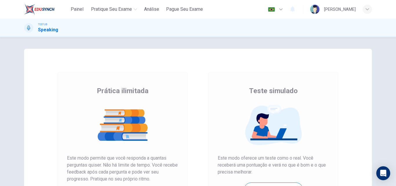
scroll to position [85, 0]
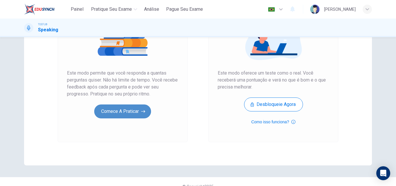
click at [133, 117] on button "Comece a praticar" at bounding box center [122, 111] width 57 height 14
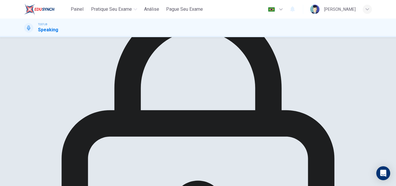
scroll to position [43, 0]
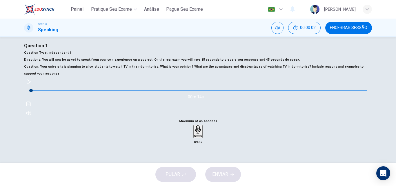
scroll to position [7, 0]
click at [31, 83] on icon "button" at bounding box center [28, 81] width 5 height 5
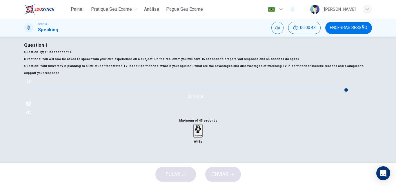
type input "0"
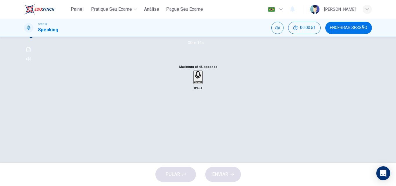
scroll to position [60, 0]
click at [202, 83] on div "Gravar" at bounding box center [198, 77] width 8 height 12
click at [201, 119] on div "Parar" at bounding box center [198, 95] width 7 height 48
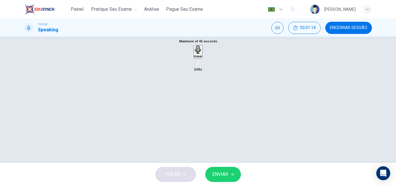
scroll to position [99, 0]
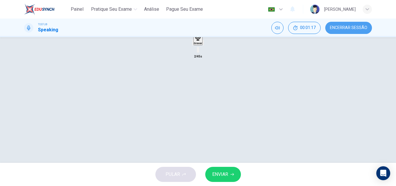
click at [344, 30] on button "Encerrar Sessão" at bounding box center [348, 28] width 47 height 12
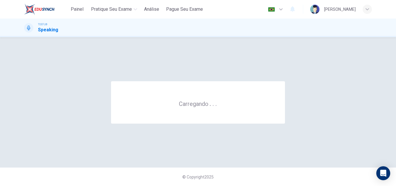
scroll to position [0, 0]
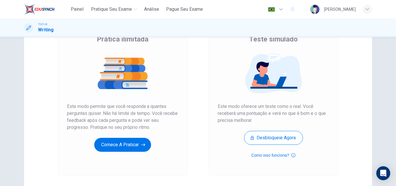
scroll to position [51, 0]
click at [324, 8] on div "[PERSON_NAME]" at bounding box center [340, 9] width 32 height 7
